Goal: Navigation & Orientation: Understand site structure

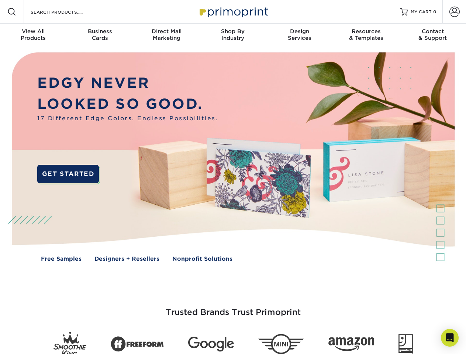
click at [233, 177] on img at bounding box center [232, 162] width 461 height 231
click at [12, 12] on span at bounding box center [11, 11] width 9 height 9
click at [454, 12] on span at bounding box center [454, 12] width 10 height 10
click at [33, 35] on div "View All Products" at bounding box center [33, 34] width 66 height 13
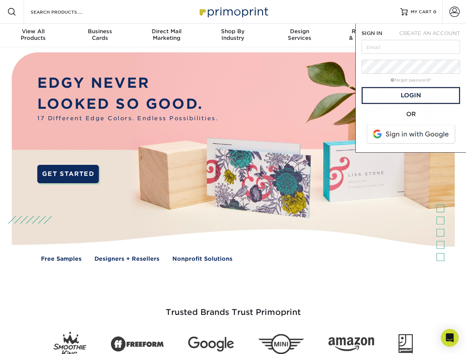
click at [100, 35] on div "Business Cards" at bounding box center [99, 34] width 66 height 13
click at [166, 35] on div "Direct Mail Marketing" at bounding box center [166, 34] width 66 height 13
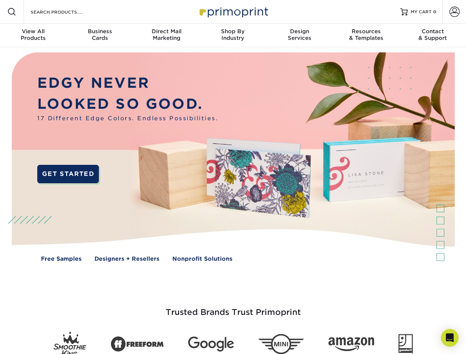
click at [233, 35] on div "Shop By Industry" at bounding box center [233, 34] width 66 height 13
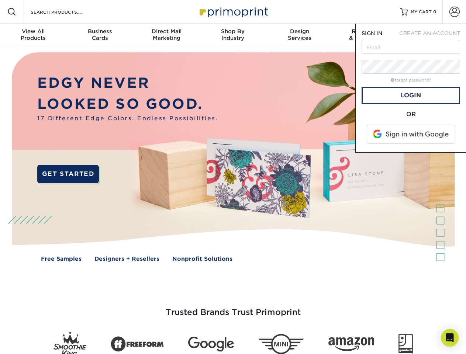
click at [300, 35] on div "Design Services" at bounding box center [299, 34] width 66 height 13
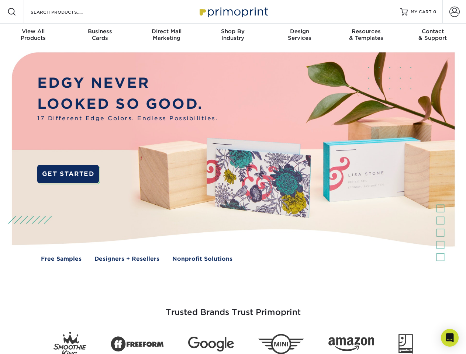
click at [366, 35] on span "SIGN IN" at bounding box center [372, 33] width 21 height 6
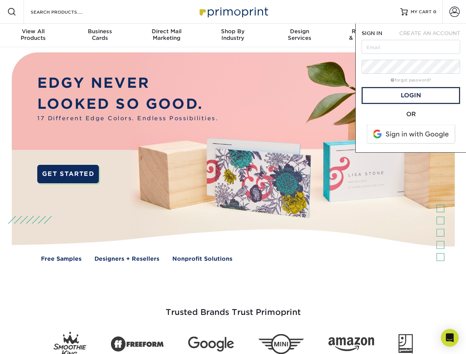
click at [433, 35] on div "Contact & Support" at bounding box center [433, 34] width 66 height 13
